Goal: Transaction & Acquisition: Purchase product/service

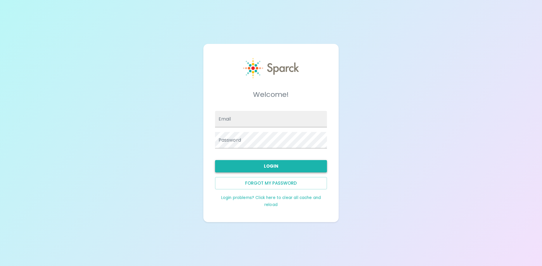
type input "[PERSON_NAME][EMAIL_ADDRESS][DOMAIN_NAME]"
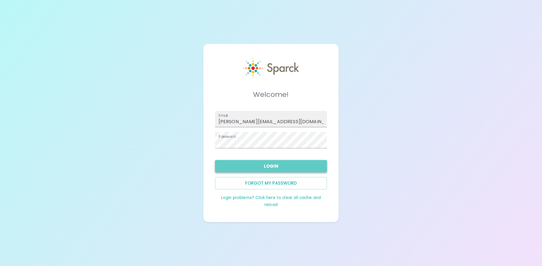
click at [287, 169] on button "Login" at bounding box center [271, 166] width 112 height 12
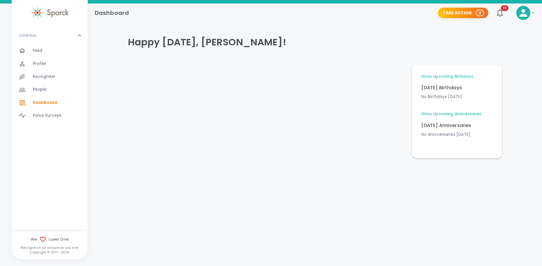
click at [533, 11] on icon at bounding box center [533, 12] width 7 height 7
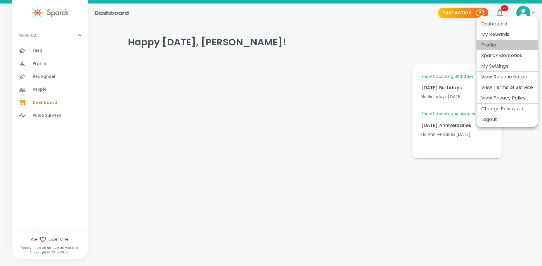
click at [511, 46] on li "Profile" at bounding box center [506, 45] width 61 height 11
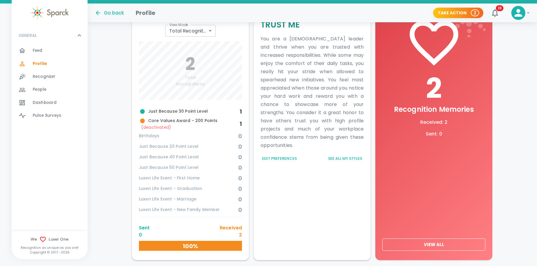
scroll to position [217, 0]
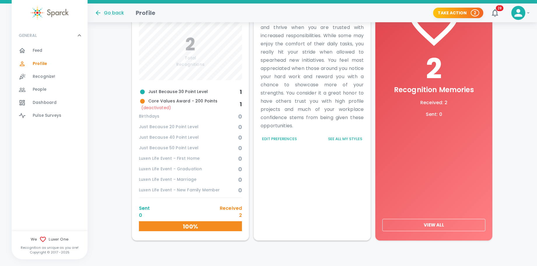
click at [153, 116] on span "Birthdays" at bounding box center [188, 116] width 99 height 6
click at [153, 109] on span "(deactivated)" at bounding box center [156, 108] width 30 height 6
click at [133, 98] on div "View Mode Total Recognitions total View Mode 2 Total Recognitions Just Because …" at bounding box center [190, 119] width 117 height 242
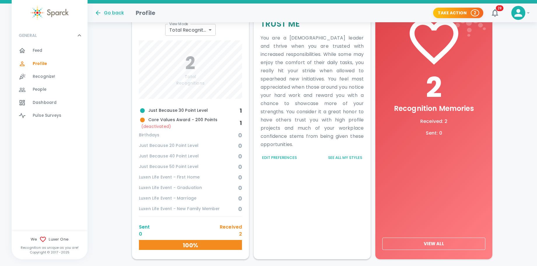
scroll to position [210, 0]
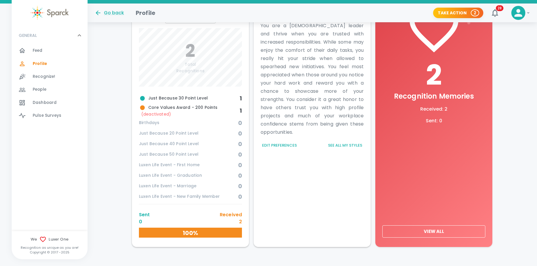
click at [175, 98] on span "Just Because 30 Point Level" at bounding box center [189, 98] width 101 height 7
click at [173, 108] on span "Core Values Award - 200 Points (deactivated)" at bounding box center [189, 110] width 101 height 13
click at [221, 231] on h6 "100%" at bounding box center [190, 232] width 103 height 9
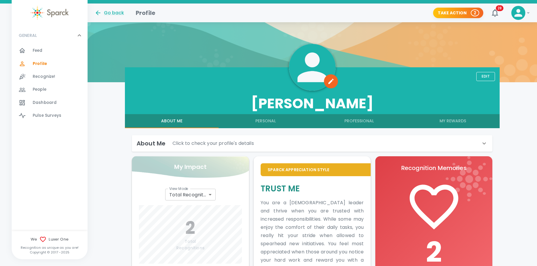
scroll to position [41, 0]
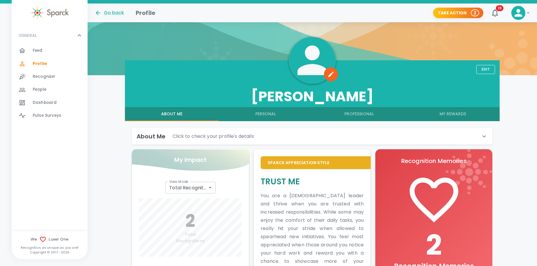
click at [269, 113] on button "Personal" at bounding box center [266, 114] width 94 height 14
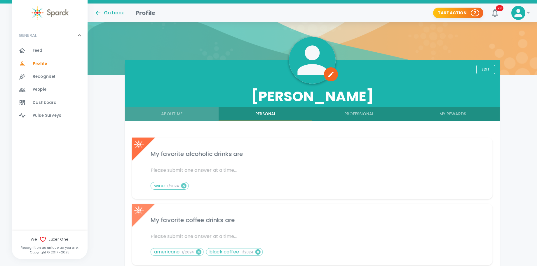
click at [165, 113] on button "About Me" at bounding box center [172, 114] width 94 height 14
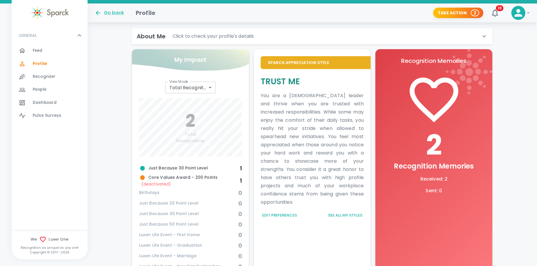
scroll to position [0, 0]
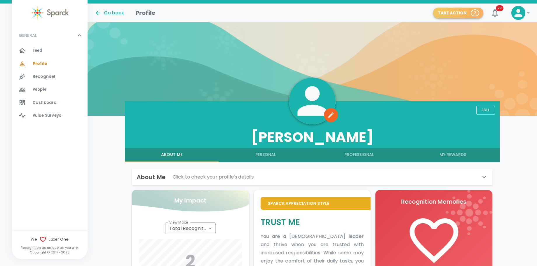
click at [472, 12] on span "2" at bounding box center [475, 13] width 7 height 6
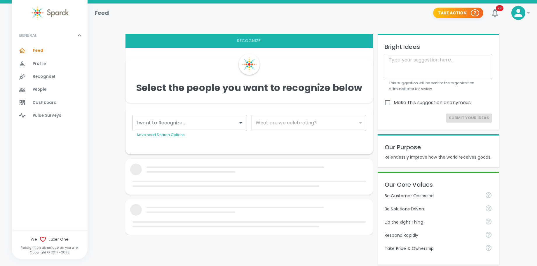
click at [517, 13] on icon at bounding box center [519, 13] width 12 height 12
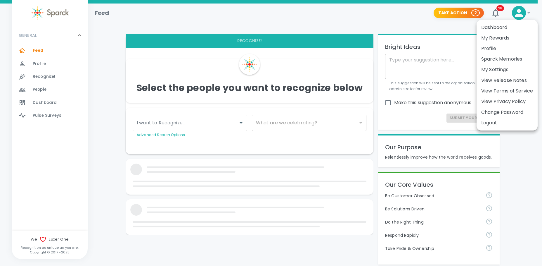
click at [504, 36] on li "My Rewards" at bounding box center [506, 38] width 61 height 11
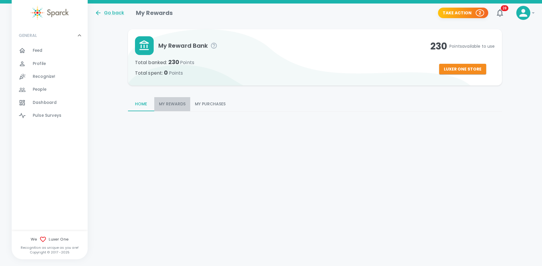
click at [167, 106] on button "My Rewards" at bounding box center [172, 104] width 36 height 14
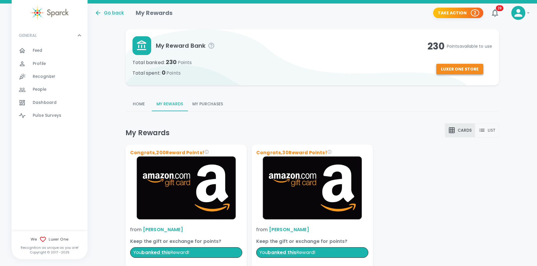
click at [450, 70] on button "Luxer One Store" at bounding box center [460, 69] width 47 height 11
